Goal: Task Accomplishment & Management: Complete application form

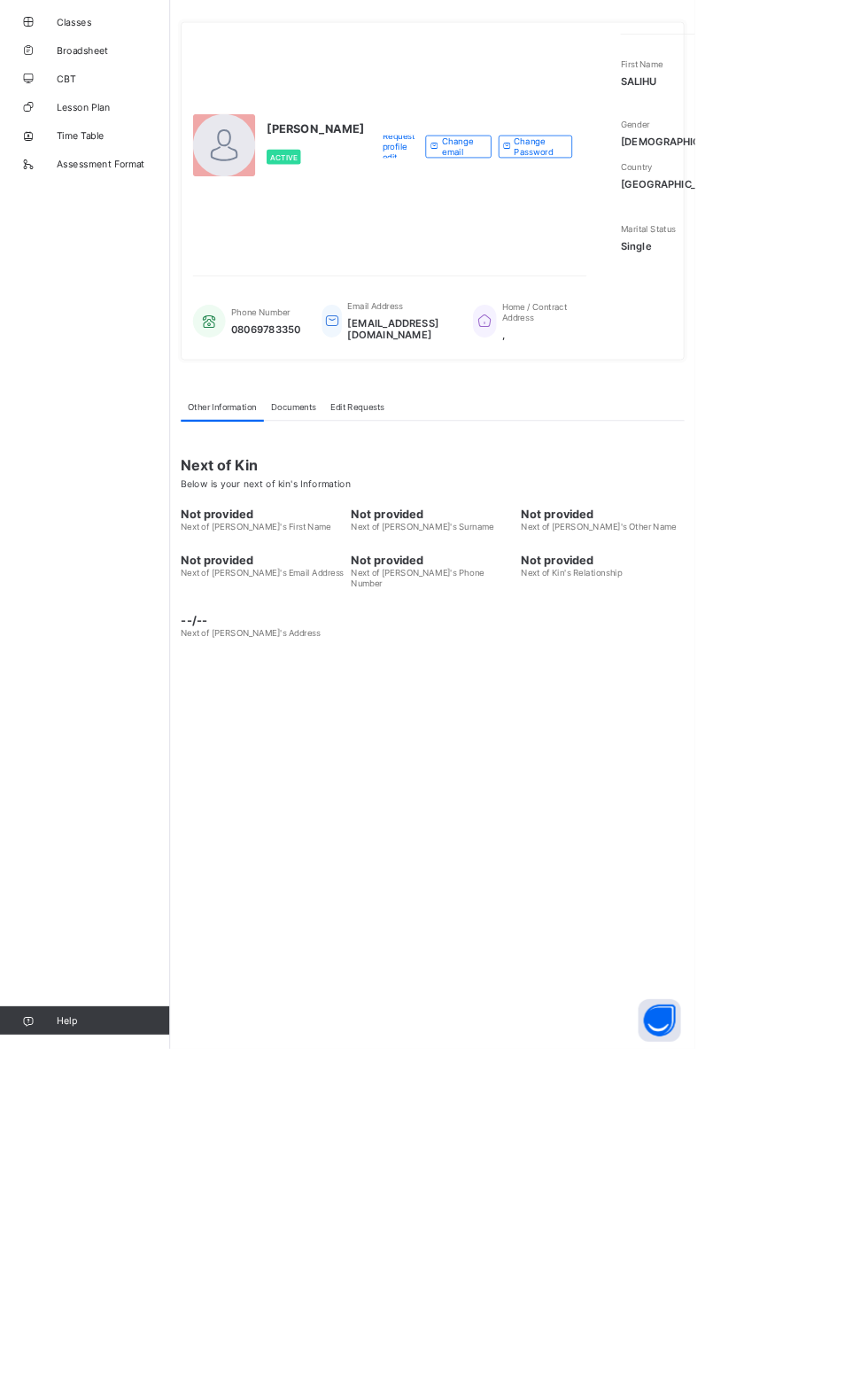
click at [88, 103] on span "Classes" at bounding box center [142, 106] width 142 height 14
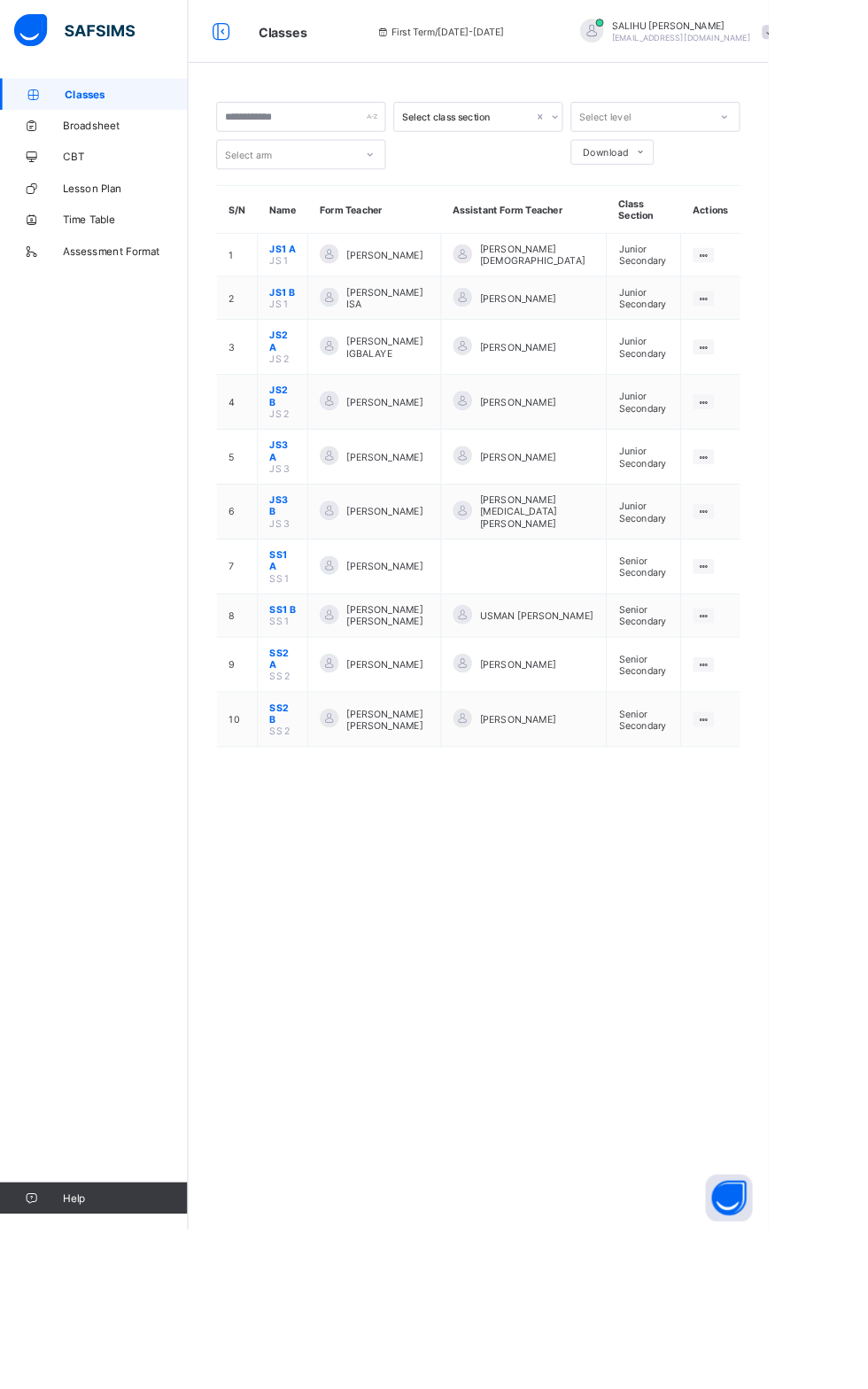
click at [310, 5] on div "Classes First Term / [DATE]-[DATE] [PERSON_NAME] [PERSON_NAME][EMAIL_ADDRESS][D…" at bounding box center [434, 35] width 868 height 71
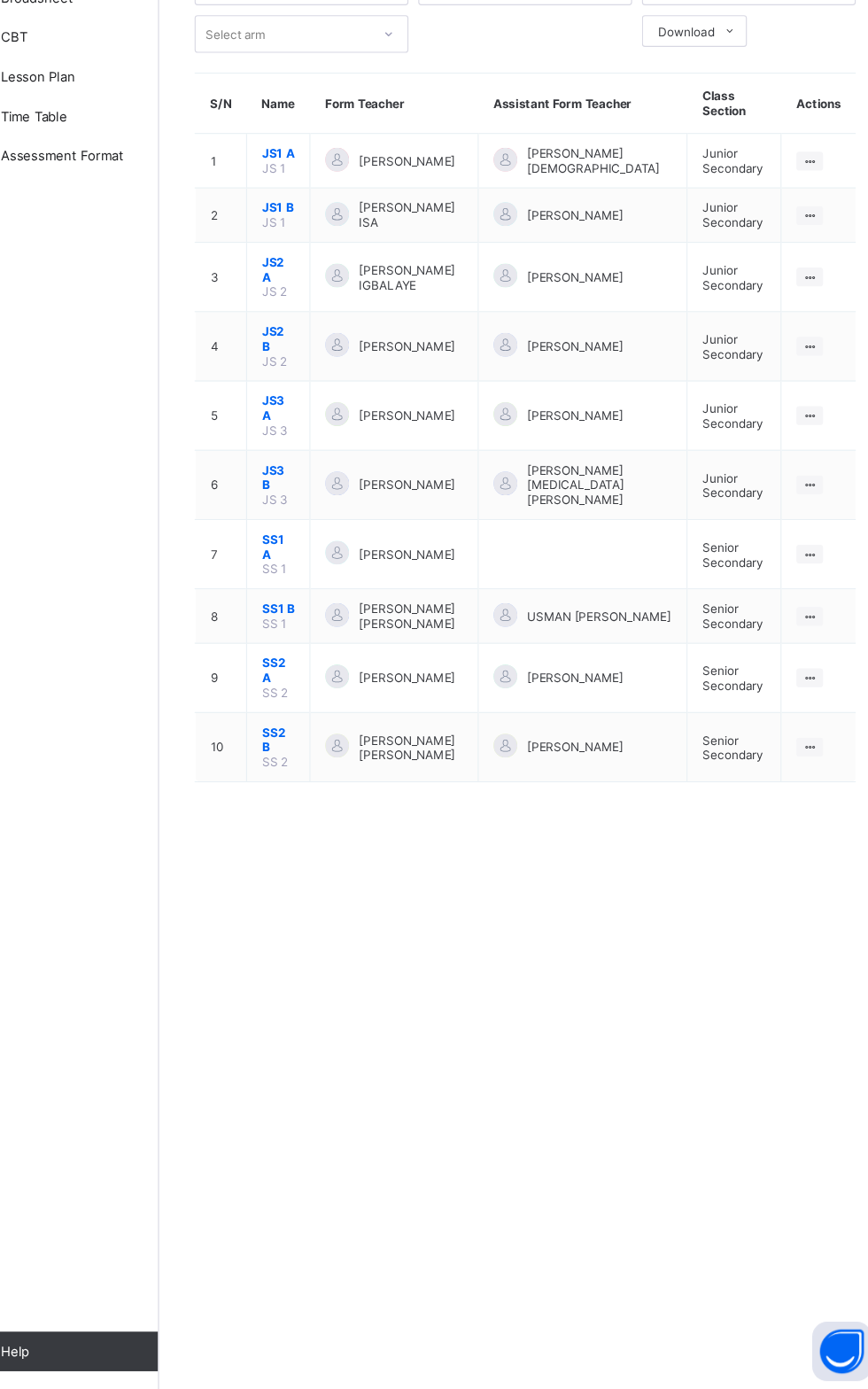
click at [312, 682] on span "SS1 B" at bounding box center [319, 688] width 30 height 13
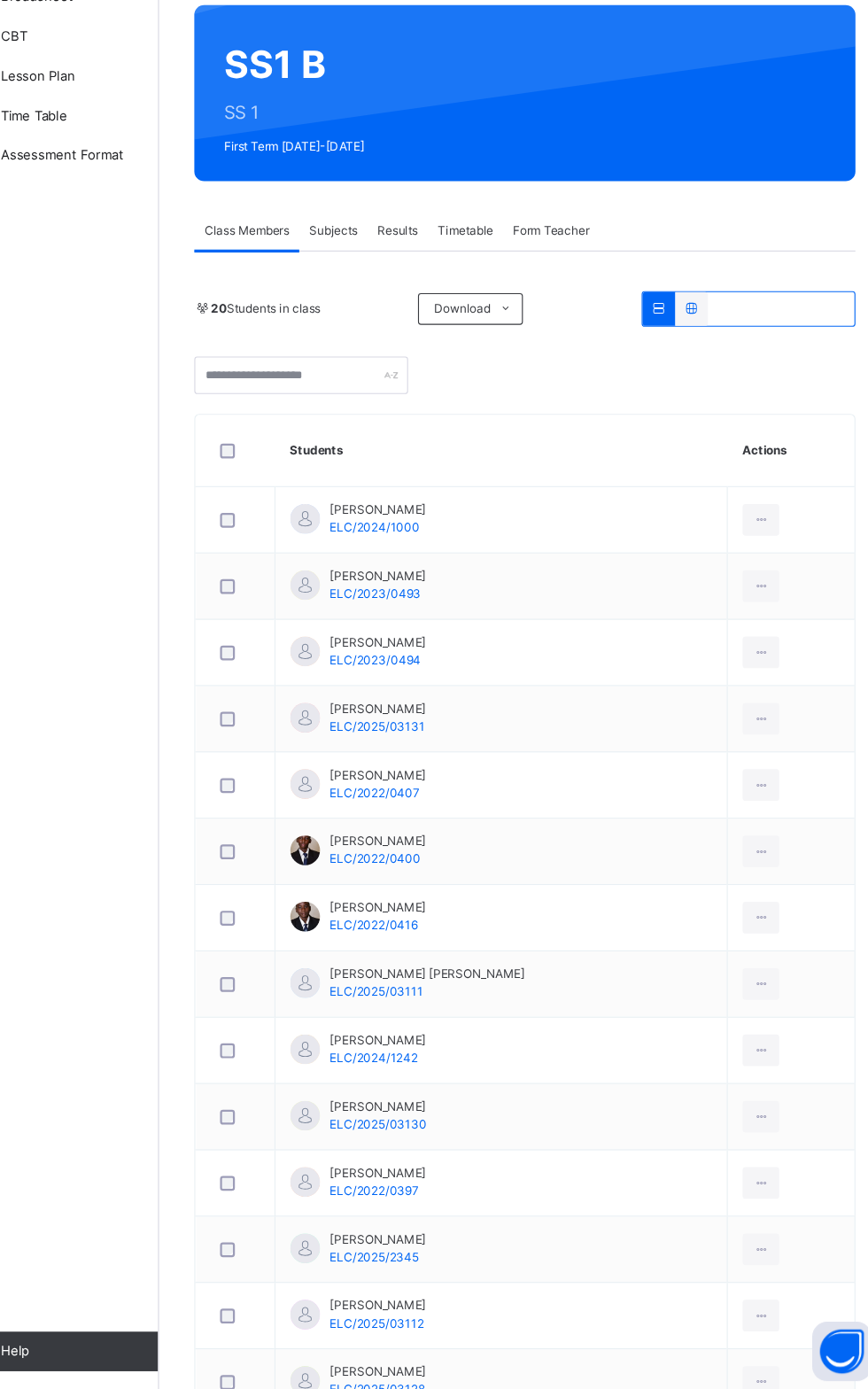
click at [385, 344] on span "Subjects" at bounding box center [368, 351] width 43 height 16
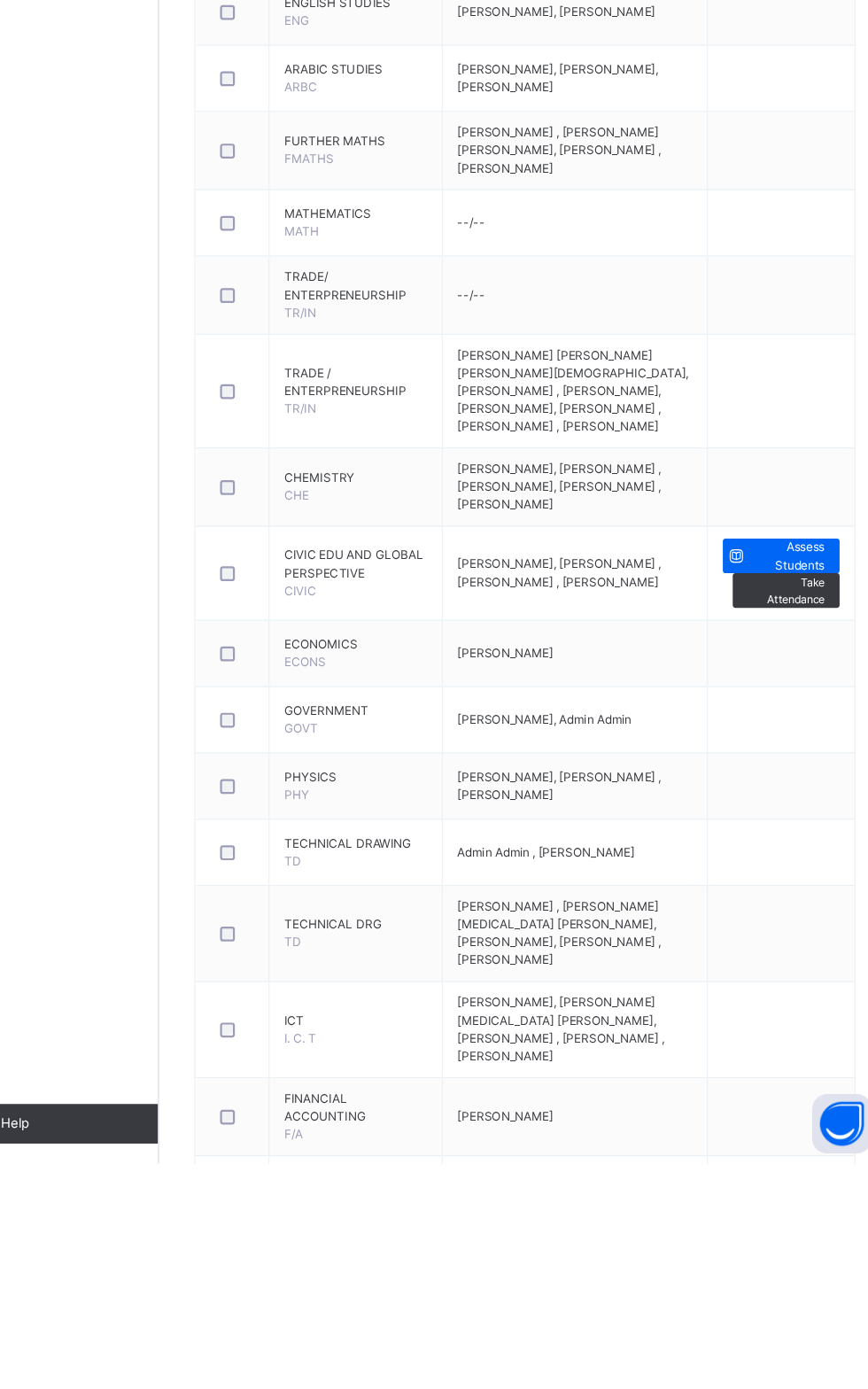
scroll to position [443, 0]
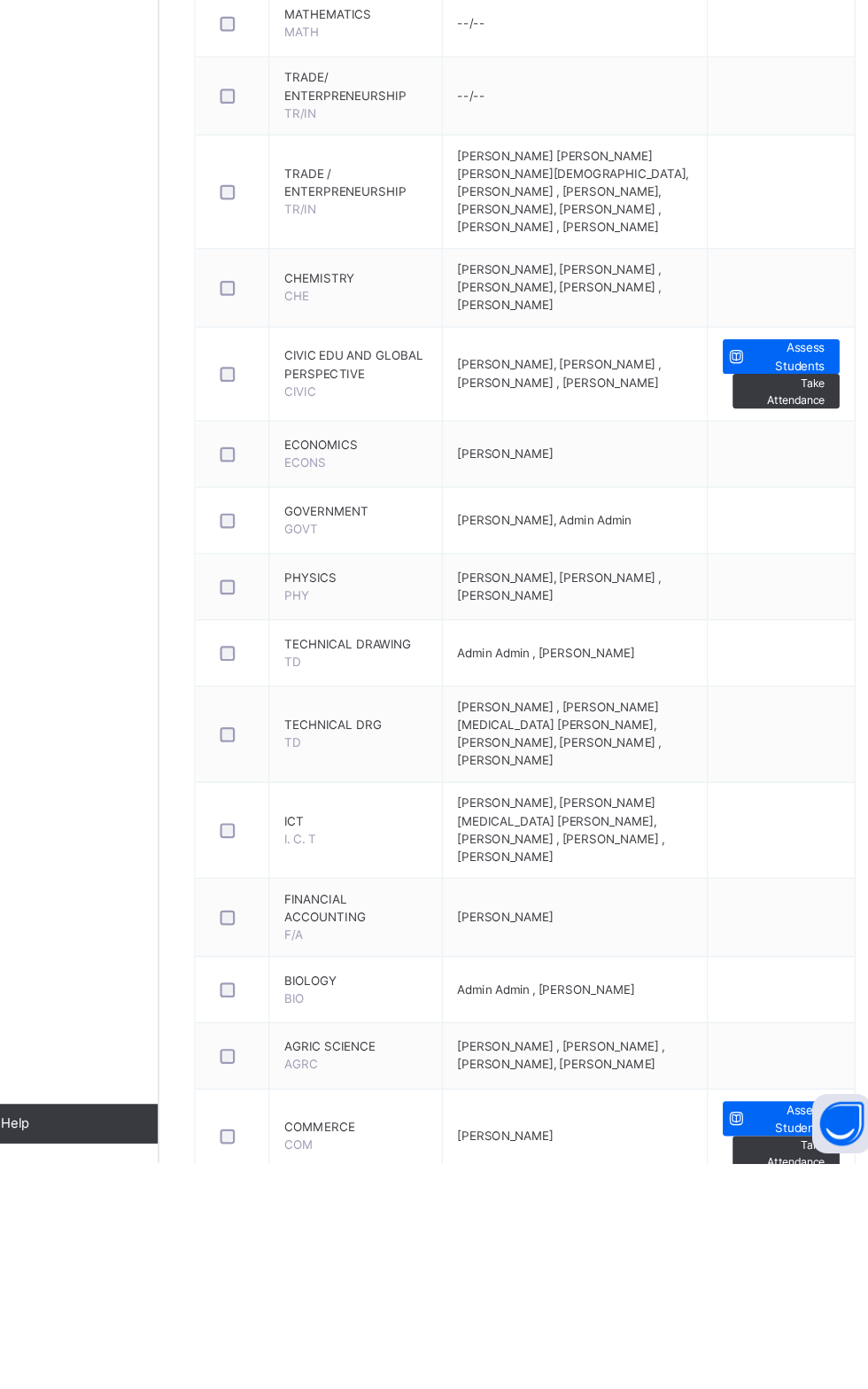
click at [758, 1356] on span "Assess Students" at bounding box center [774, 1350] width 66 height 32
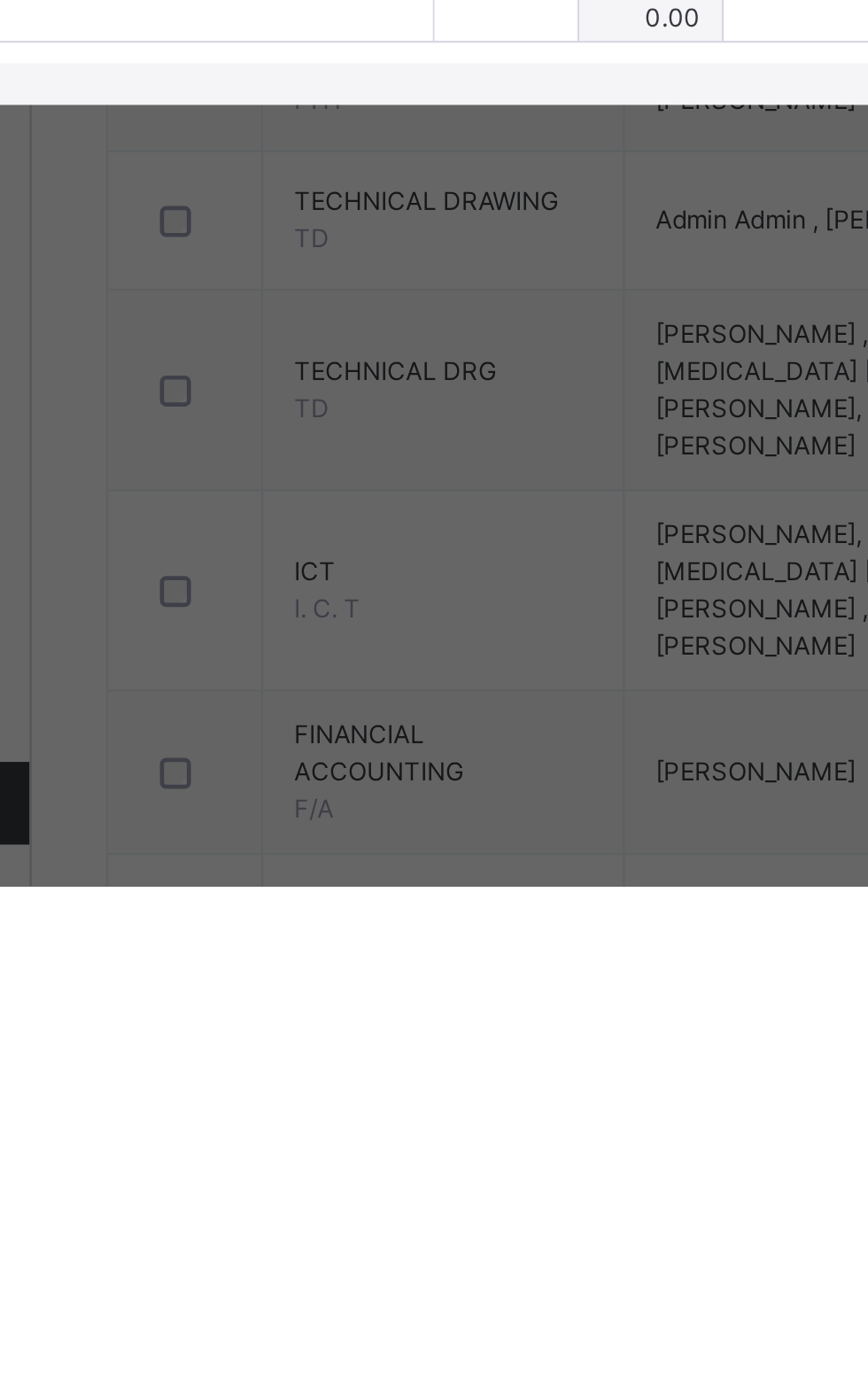
scroll to position [365, 0]
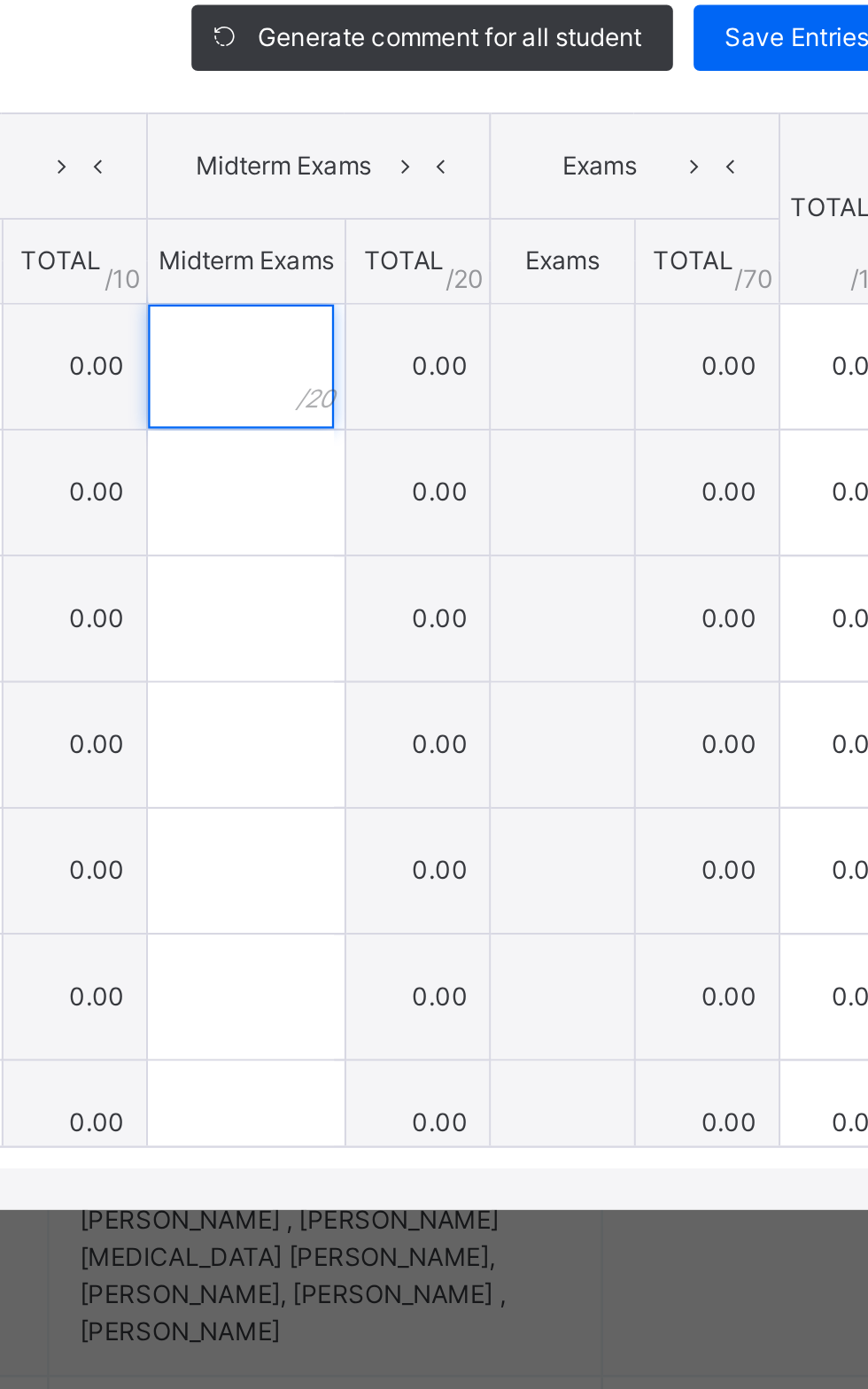
click at [584, 720] on input "text" at bounding box center [549, 693] width 80 height 53
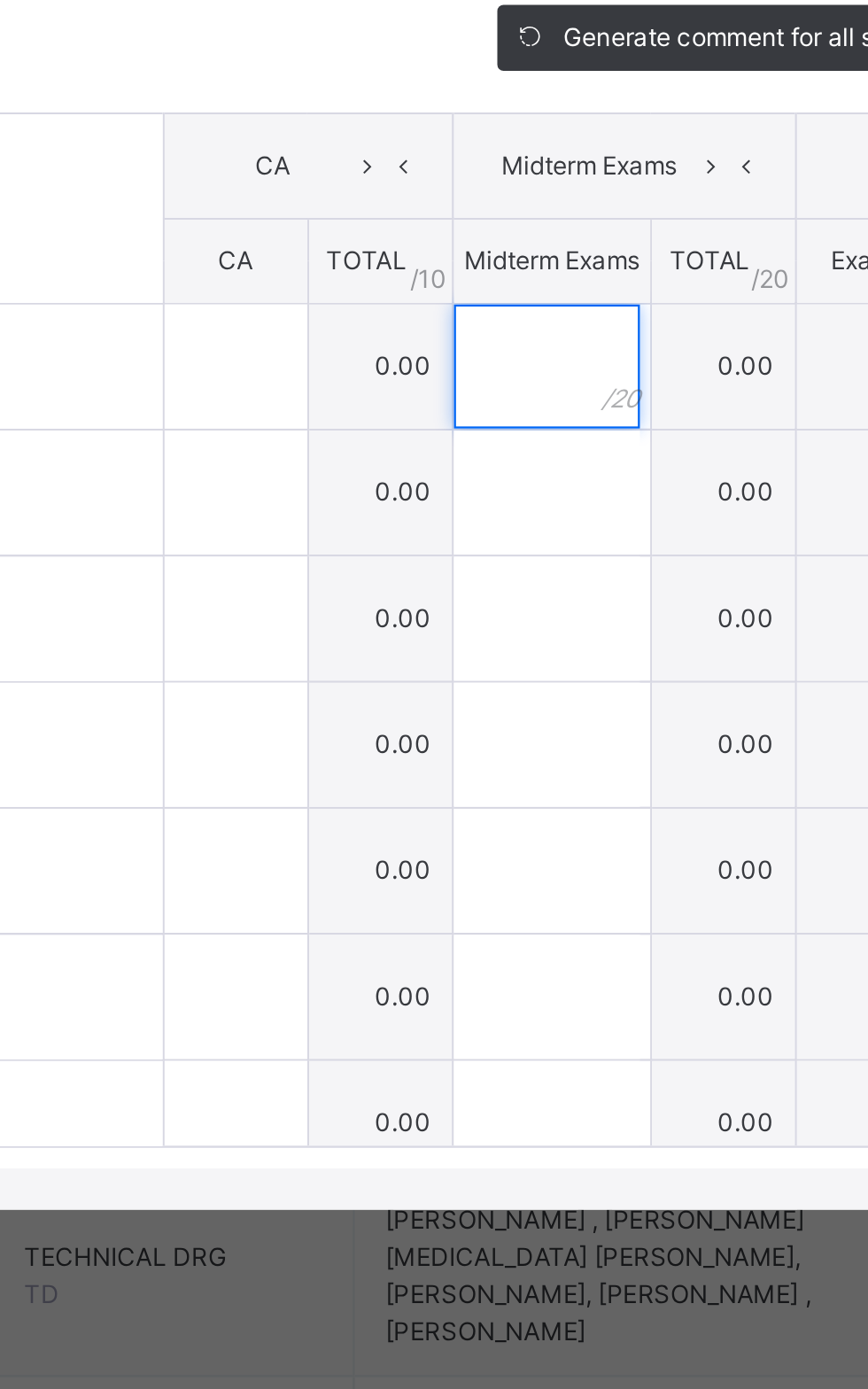
click at [589, 720] on input "text" at bounding box center [549, 693] width 80 height 53
type input "**"
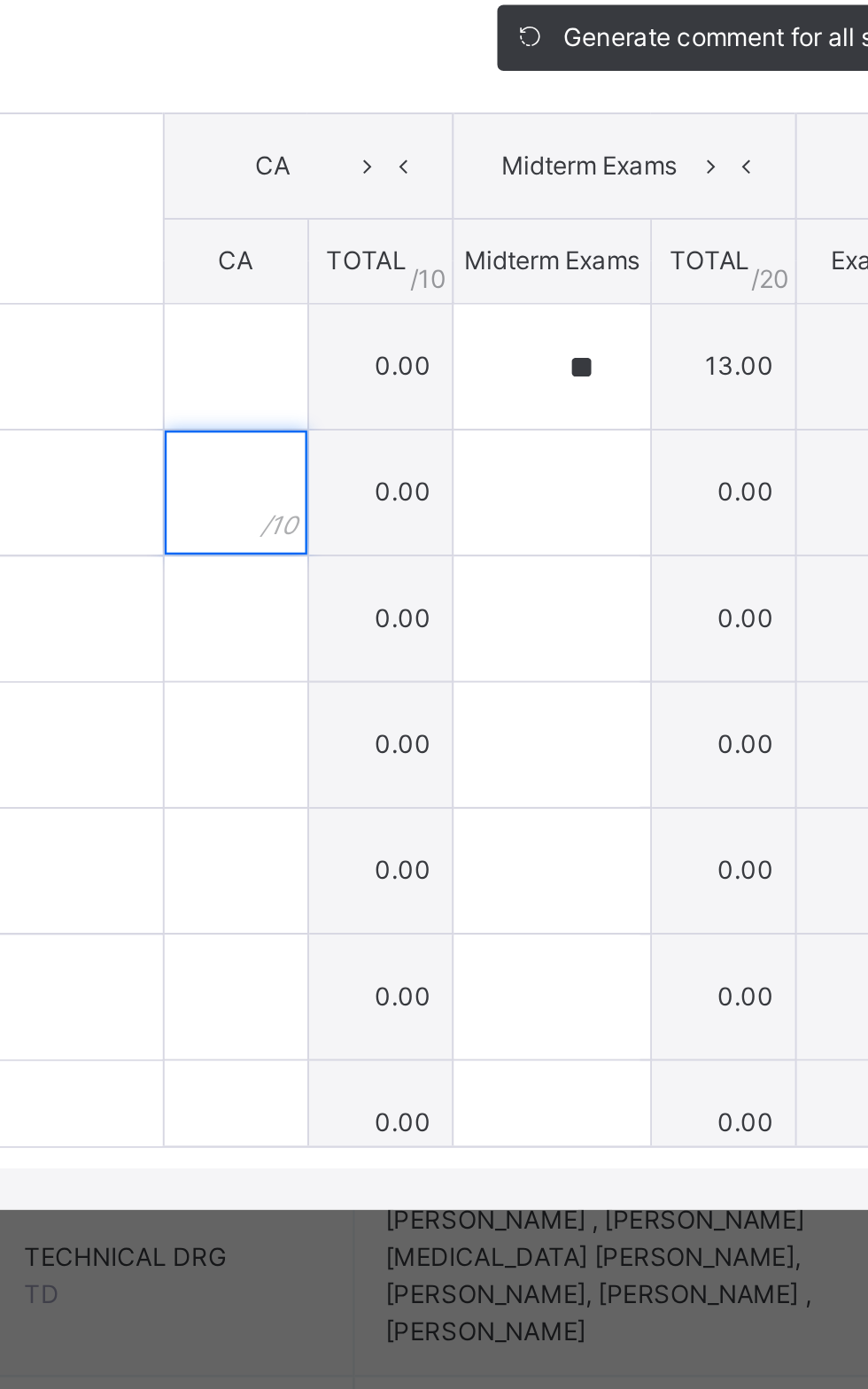
click at [446, 774] on input "text" at bounding box center [416, 747] width 61 height 53
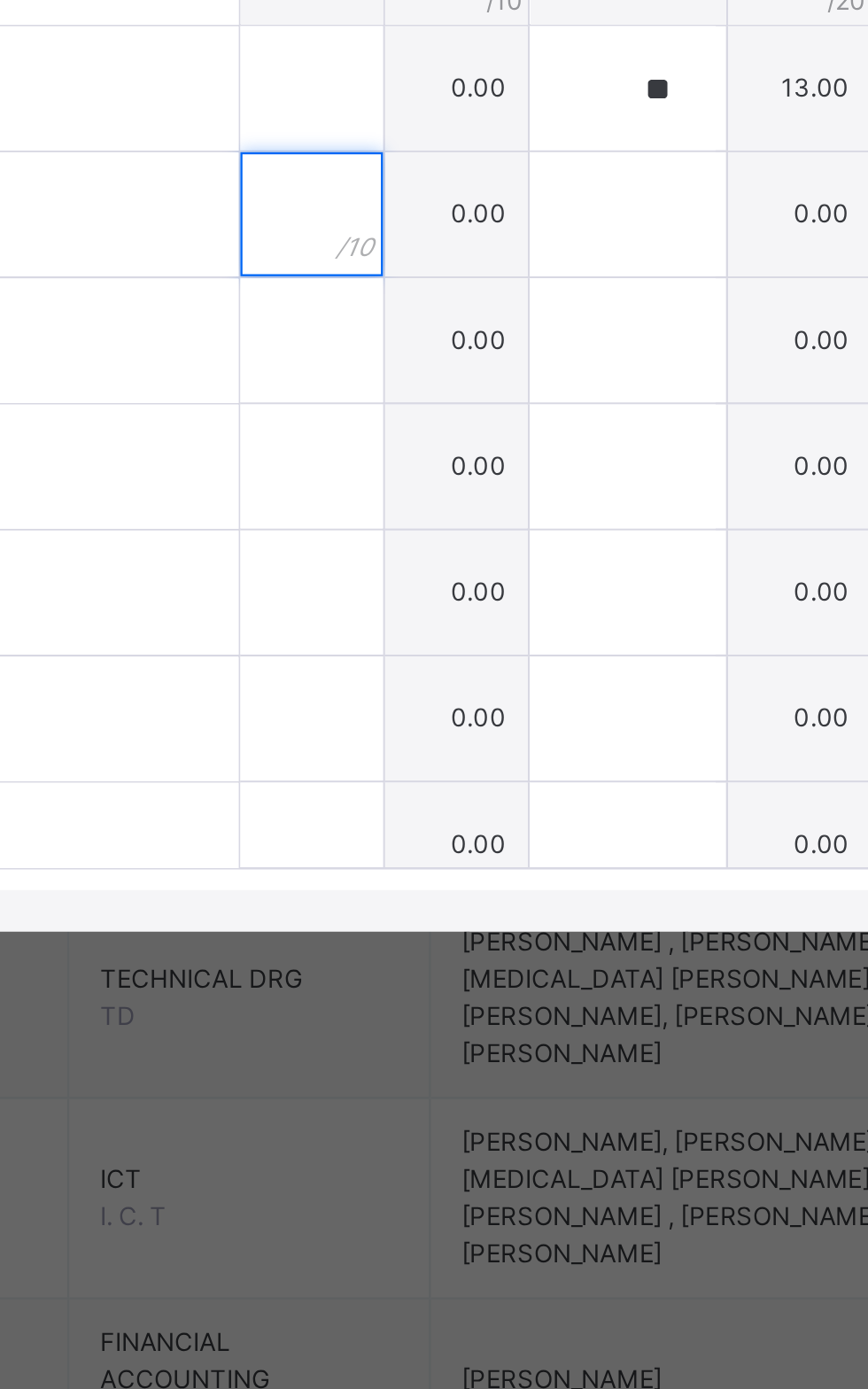
click at [446, 774] on input "text" at bounding box center [416, 747] width 61 height 53
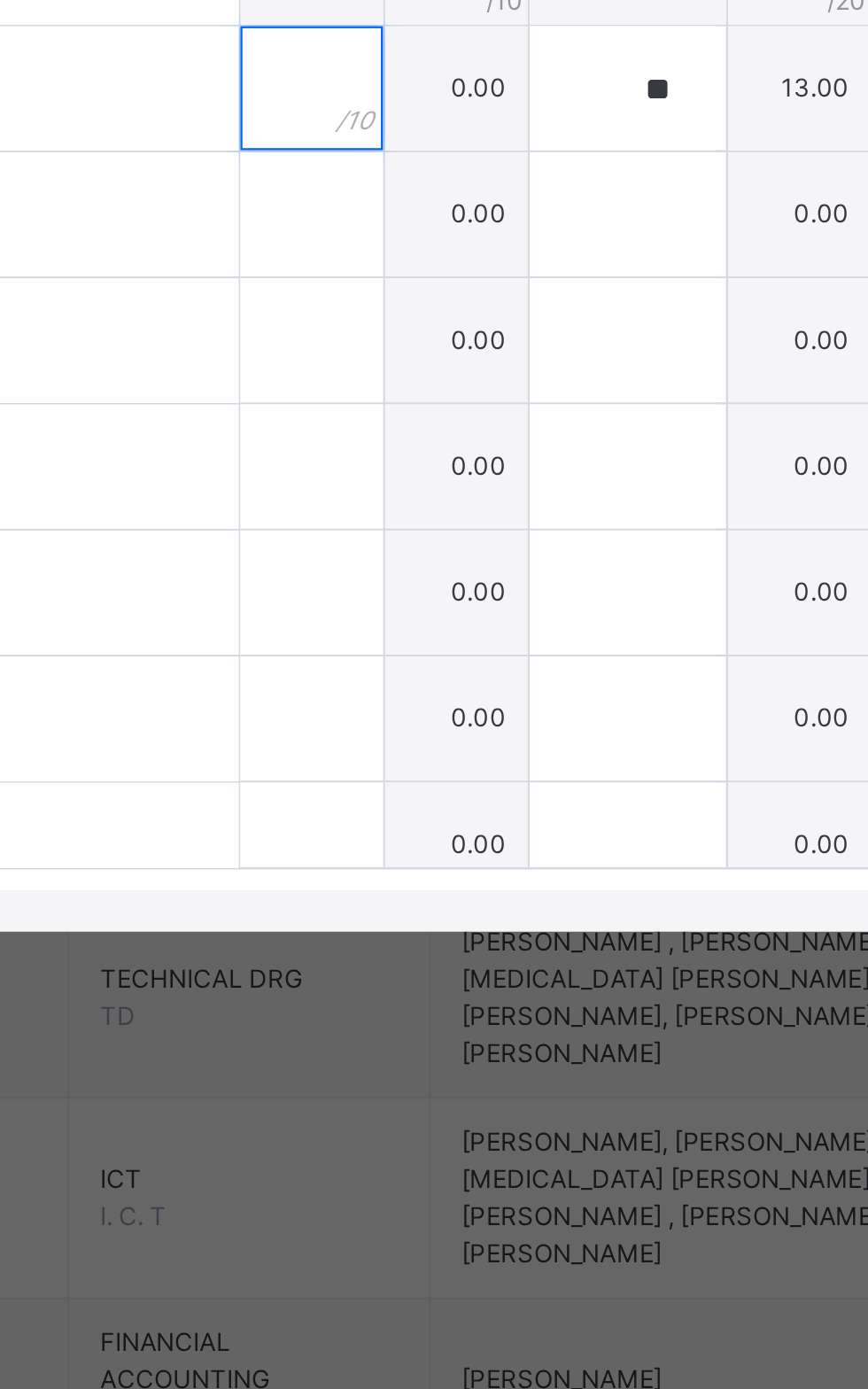
click at [437, 720] on input "text" at bounding box center [416, 693] width 61 height 53
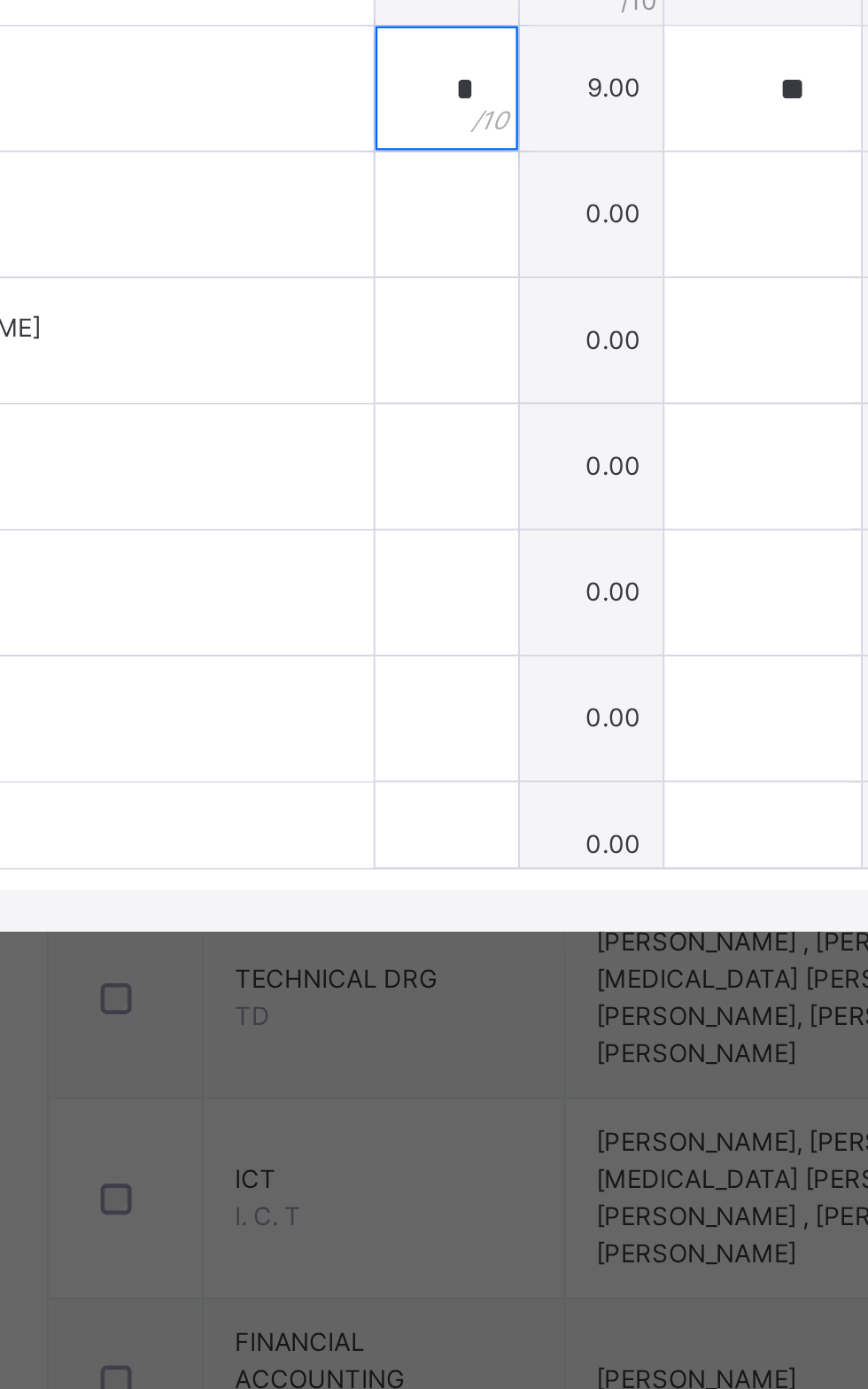
type input "*"
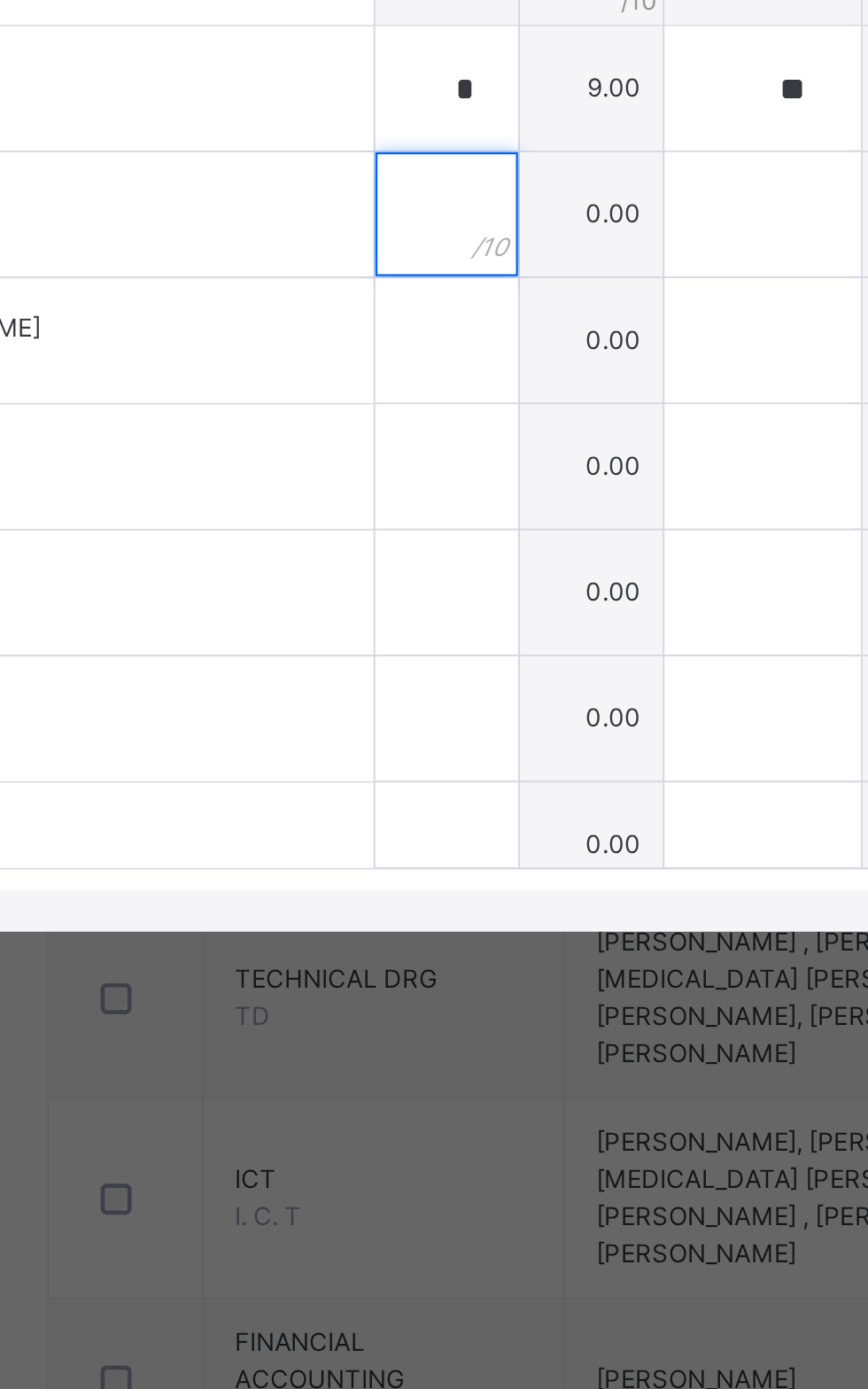
click at [446, 774] on input "text" at bounding box center [416, 747] width 61 height 53
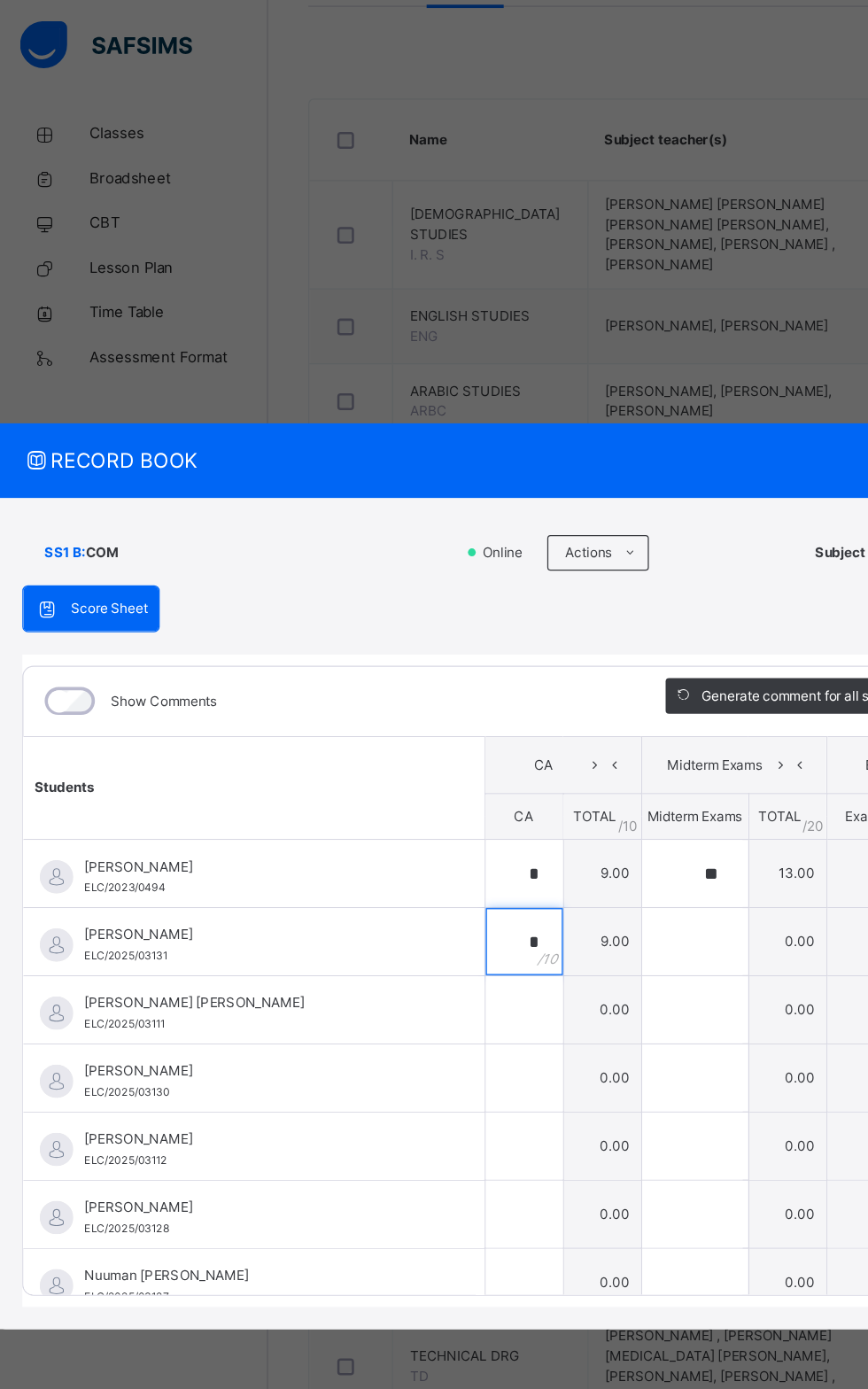
type input "*"
click at [446, 828] on input "text" at bounding box center [416, 801] width 61 height 53
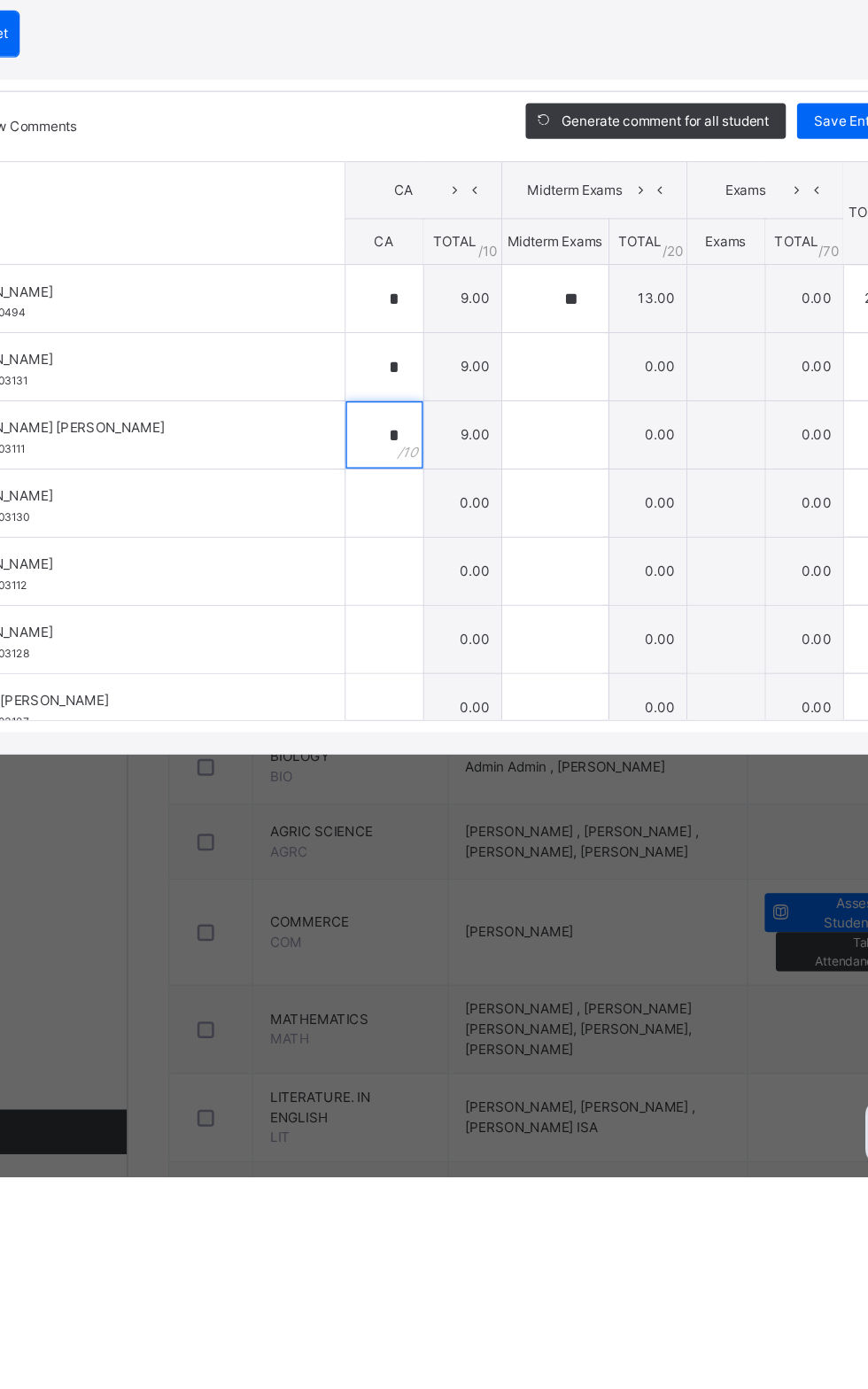
scroll to position [612, 0]
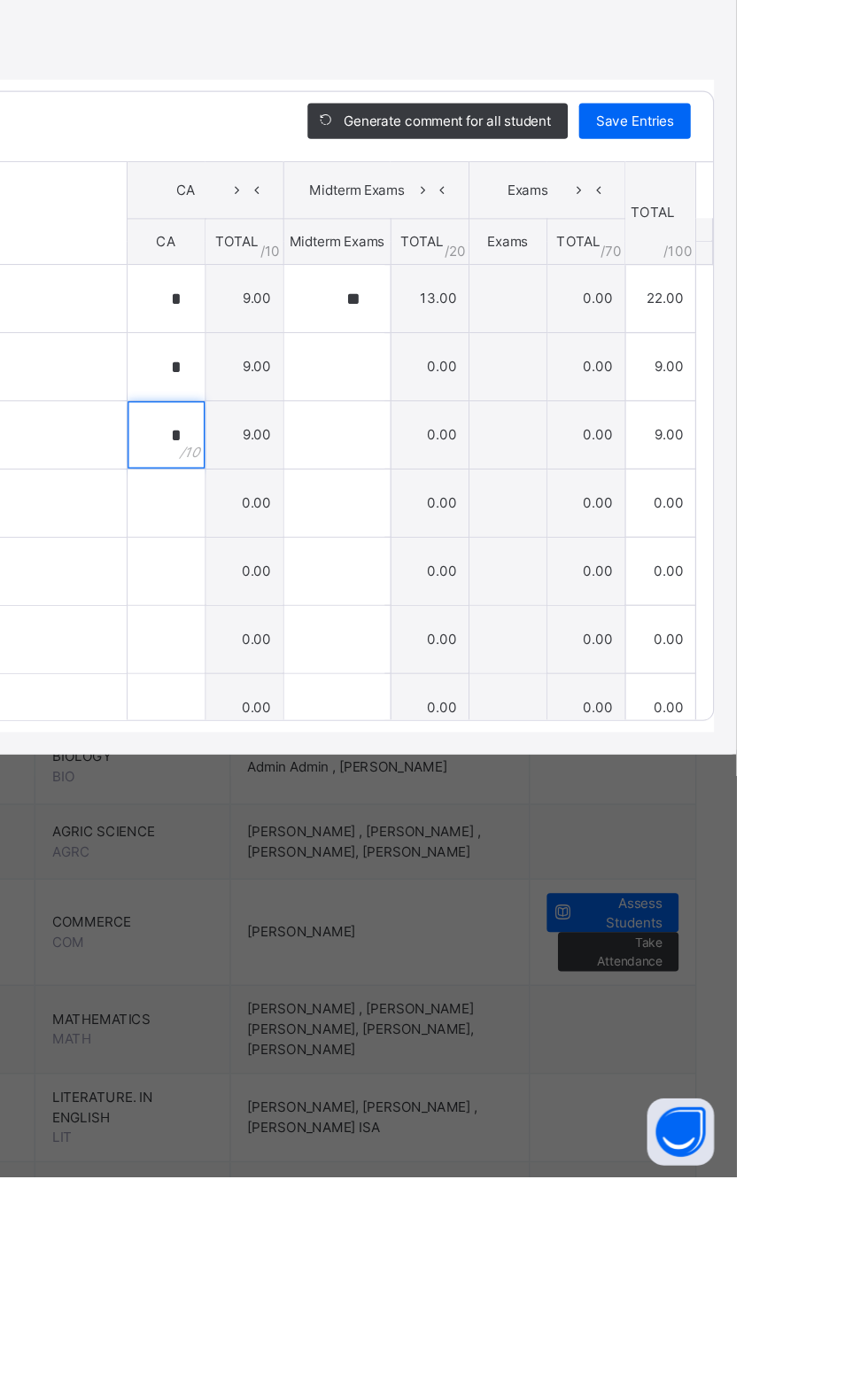
type input "*"
click at [819, 560] on span "Save Entries" at bounding box center [787, 552] width 62 height 16
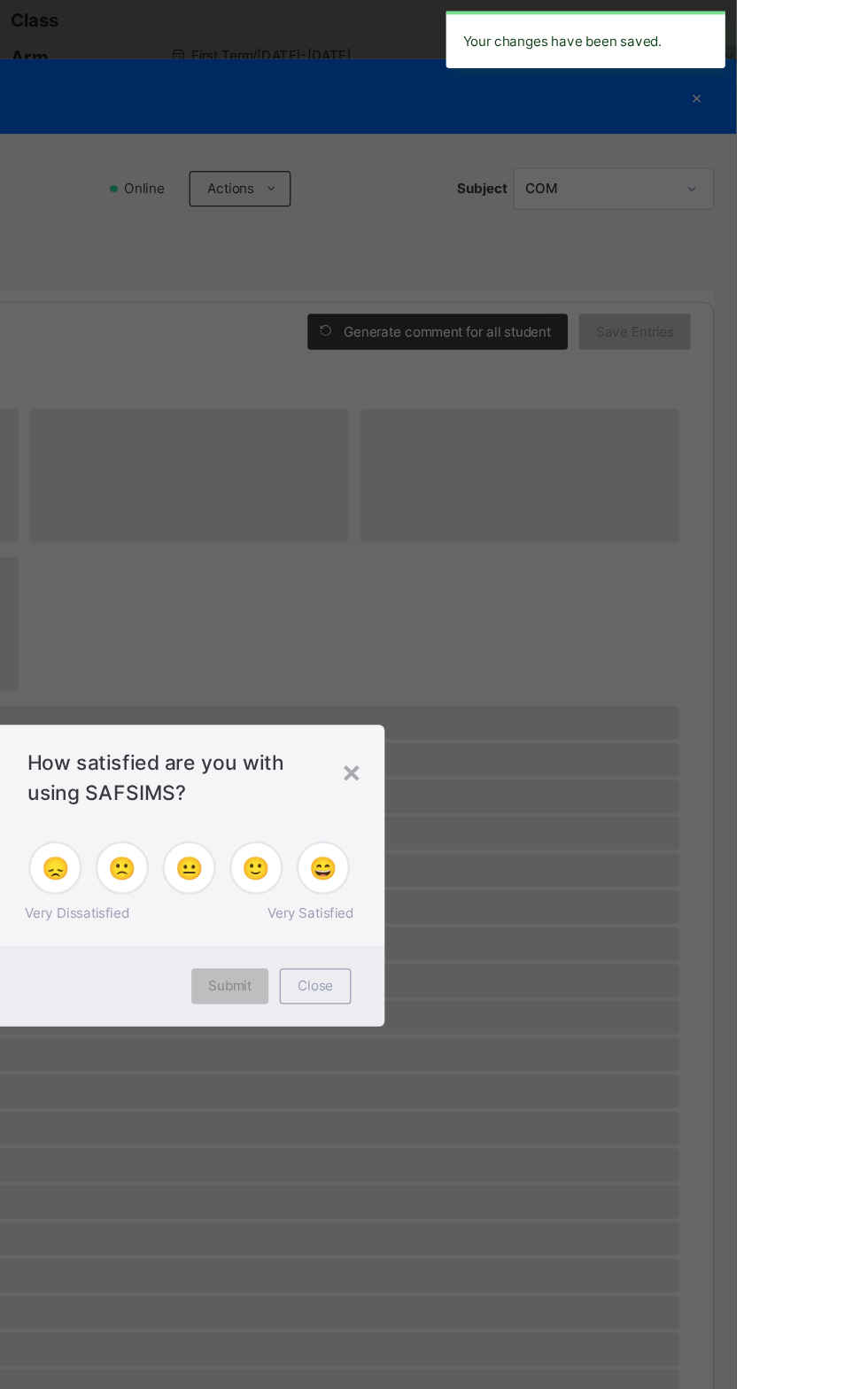
scroll to position [0, 0]
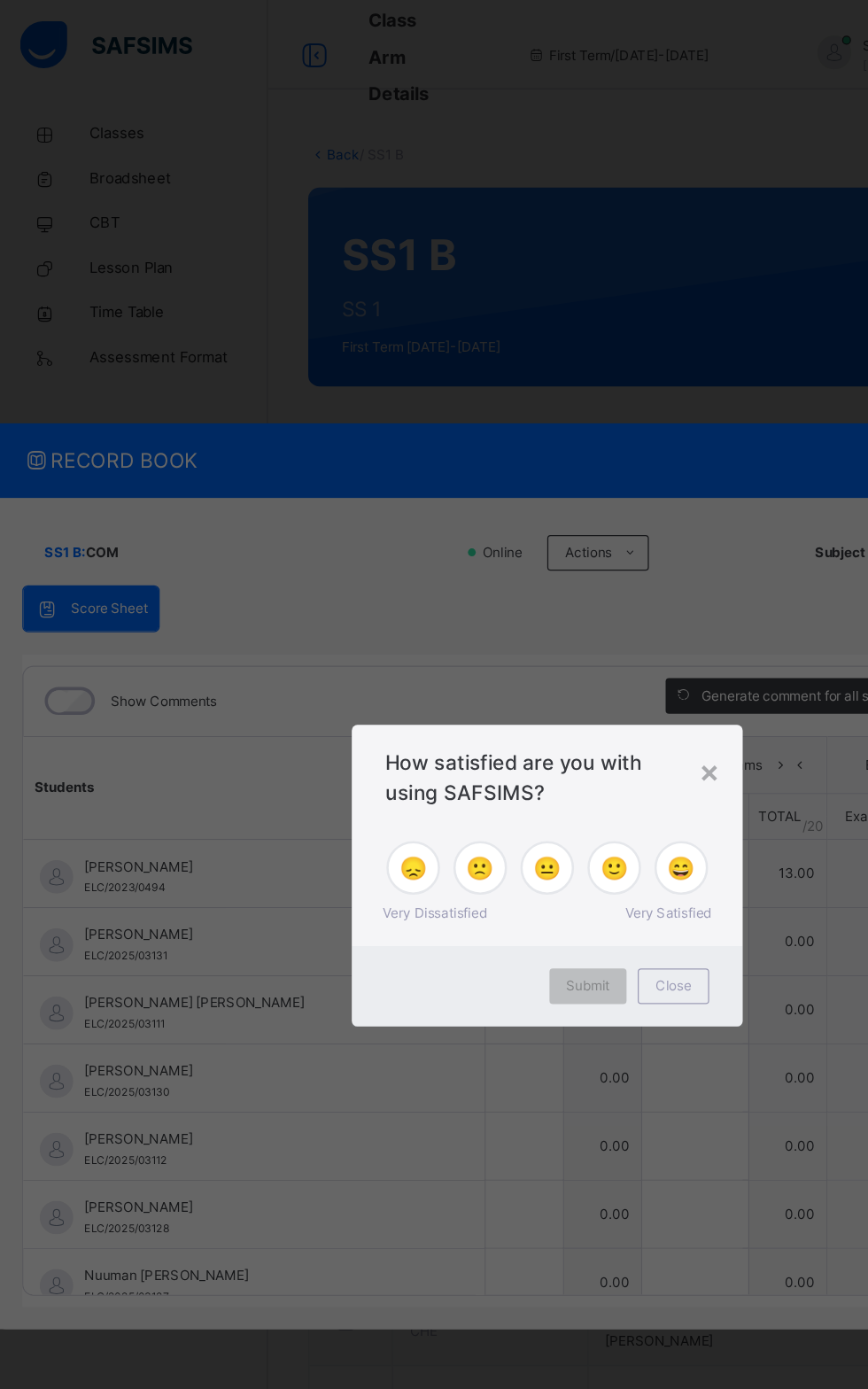
type input "*"
type input "**"
type input "*"
